Goal: Task Accomplishment & Management: Use online tool/utility

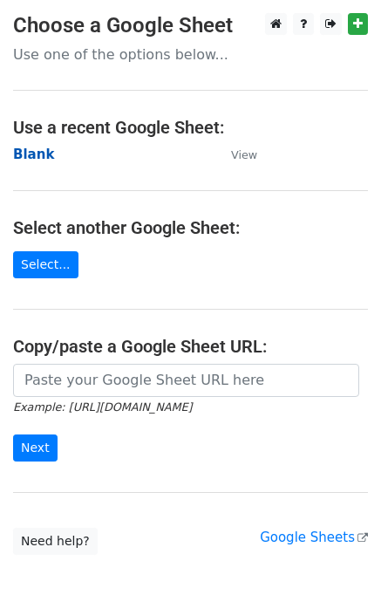
click at [32, 155] on strong "Blank" at bounding box center [33, 155] width 41 height 16
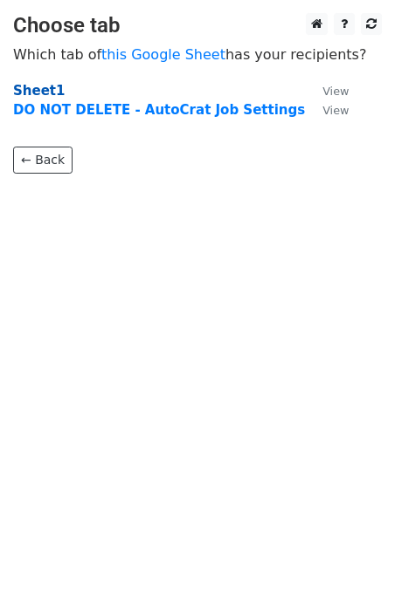
click at [27, 90] on strong "Sheet1" at bounding box center [38, 91] width 51 height 16
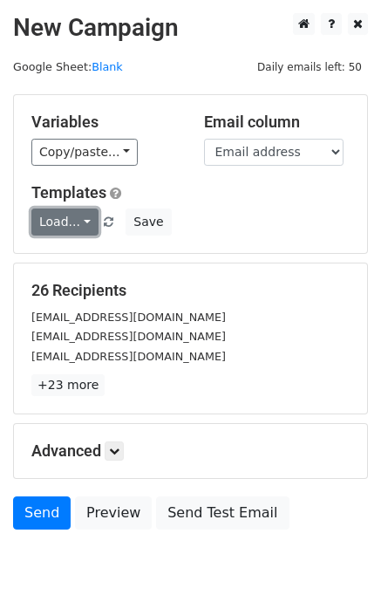
click at [72, 222] on link "Load..." at bounding box center [64, 222] width 67 height 27
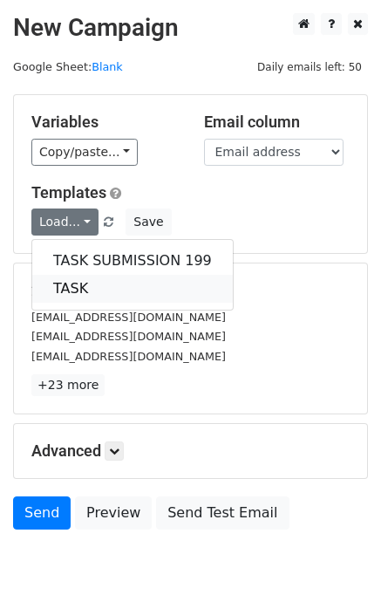
click at [84, 290] on link "TASK" at bounding box center [132, 289] width 201 height 28
